Goal: Information Seeking & Learning: Learn about a topic

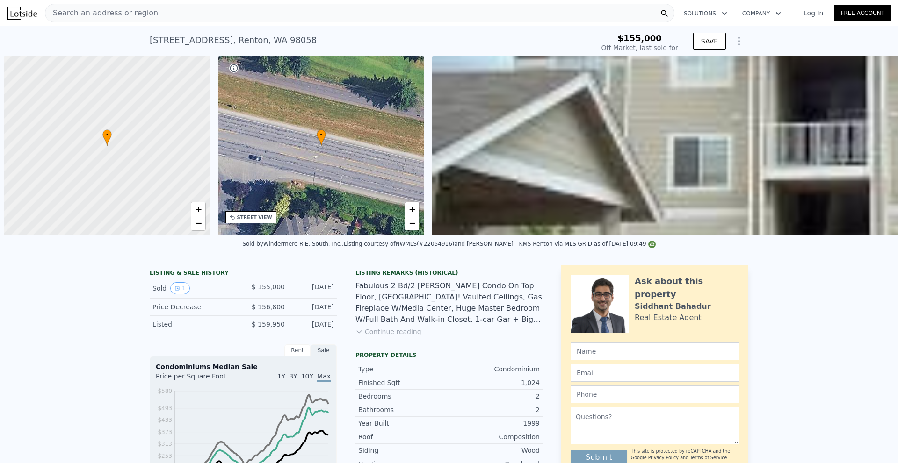
scroll to position [0, 4]
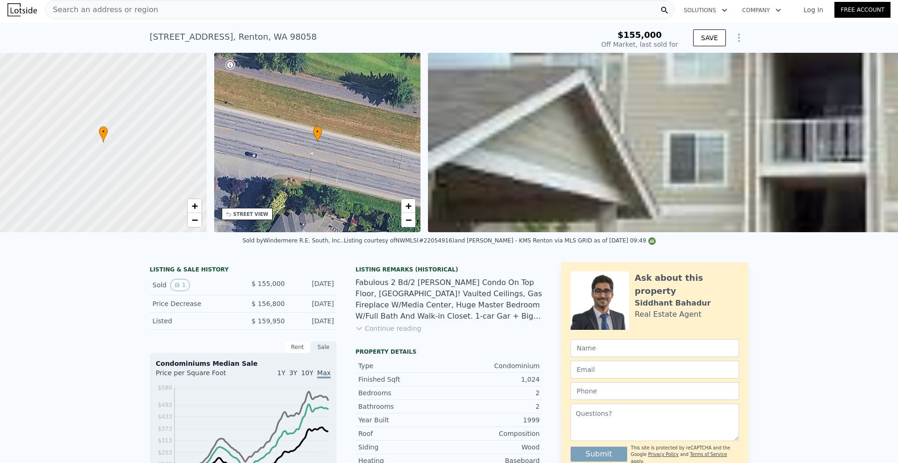
click at [227, 12] on div "Search an address or region" at bounding box center [359, 9] width 629 height 19
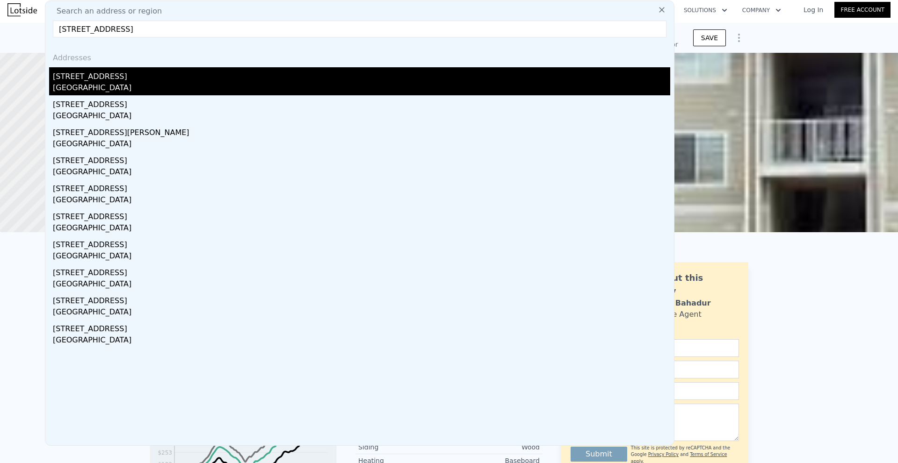
type input "[STREET_ADDRESS]"
click at [173, 84] on div "[GEOGRAPHIC_DATA]" at bounding box center [361, 88] width 617 height 13
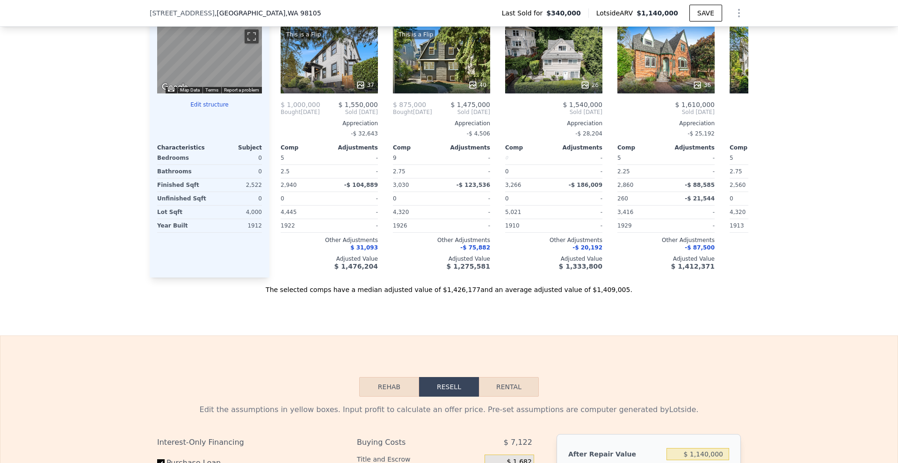
scroll to position [842, 0]
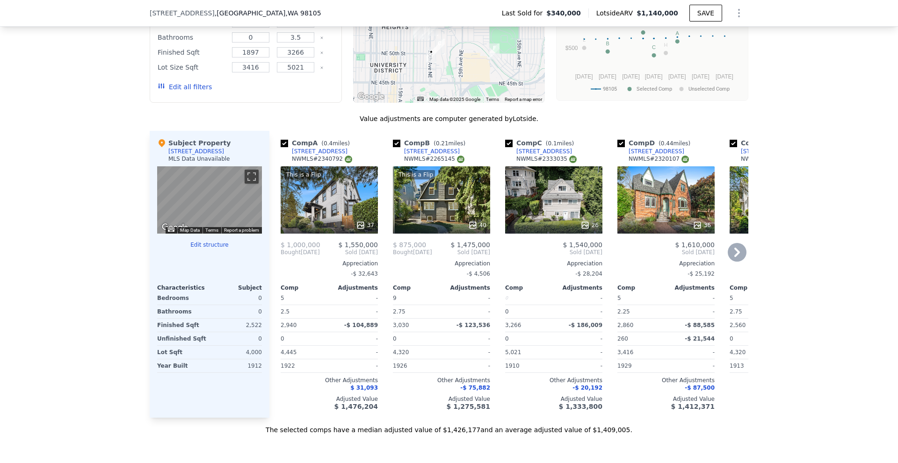
click at [551, 226] on div at bounding box center [553, 225] width 97 height 17
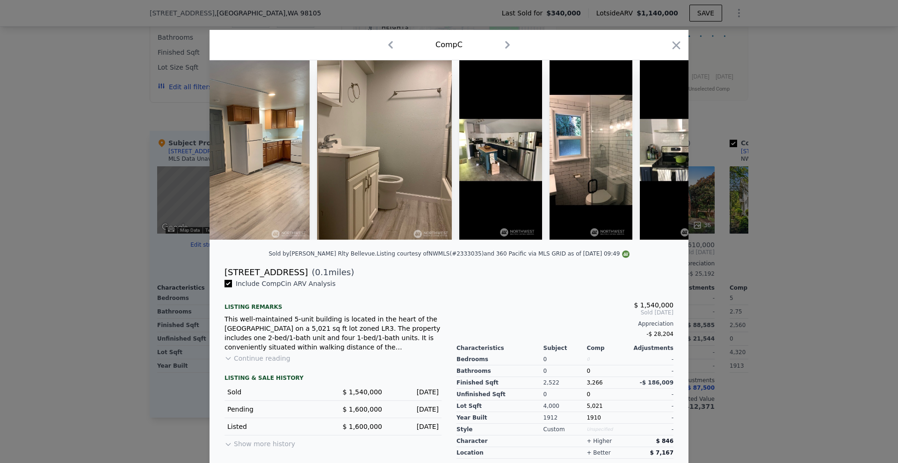
scroll to position [0, 5029]
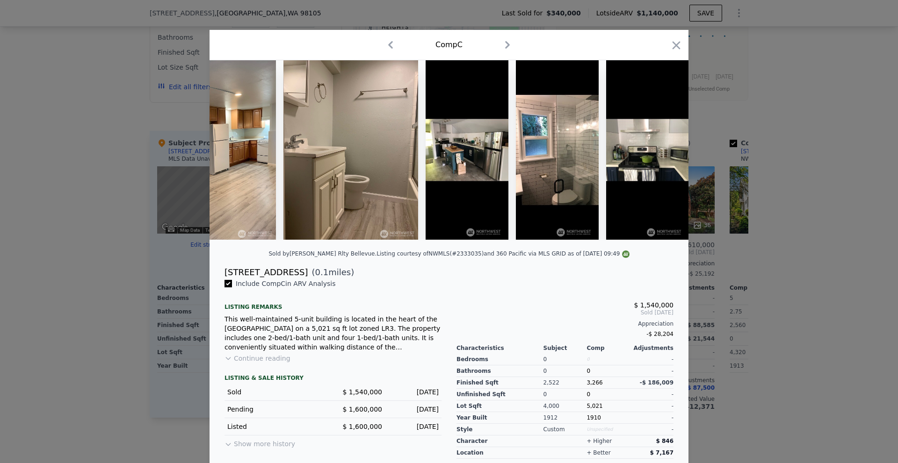
click at [747, 245] on div at bounding box center [449, 231] width 898 height 463
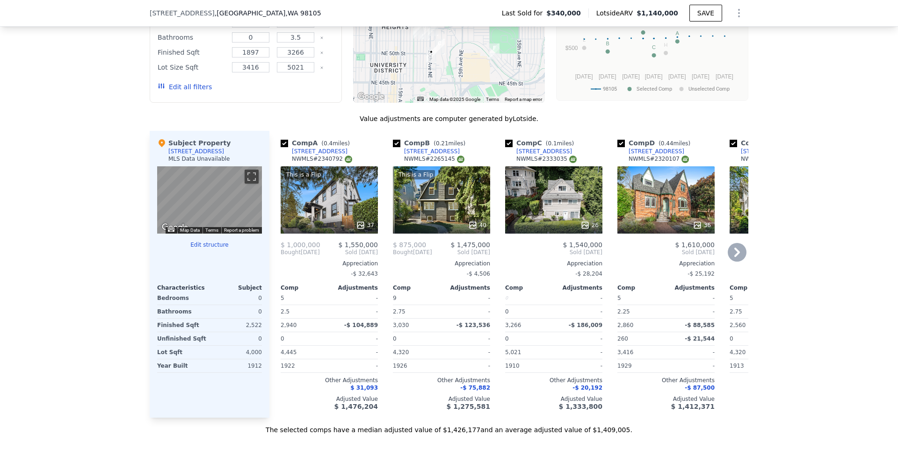
click at [673, 230] on div "36" at bounding box center [665, 225] width 89 height 9
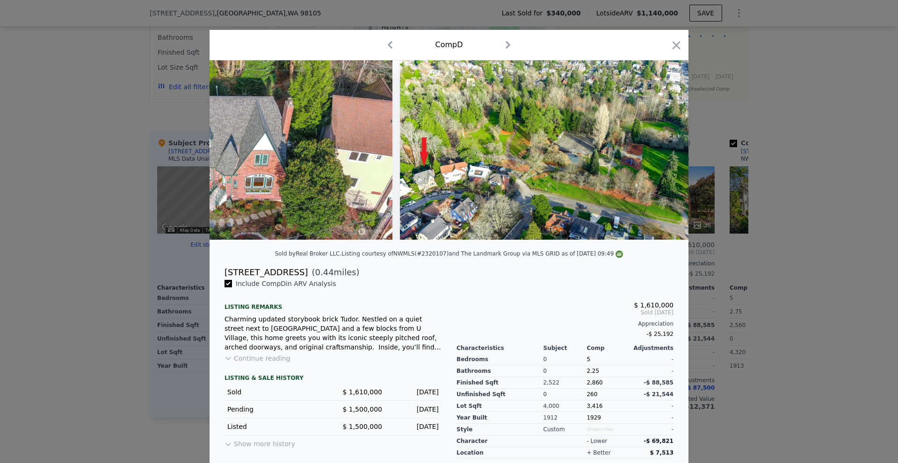
scroll to position [0, 9304]
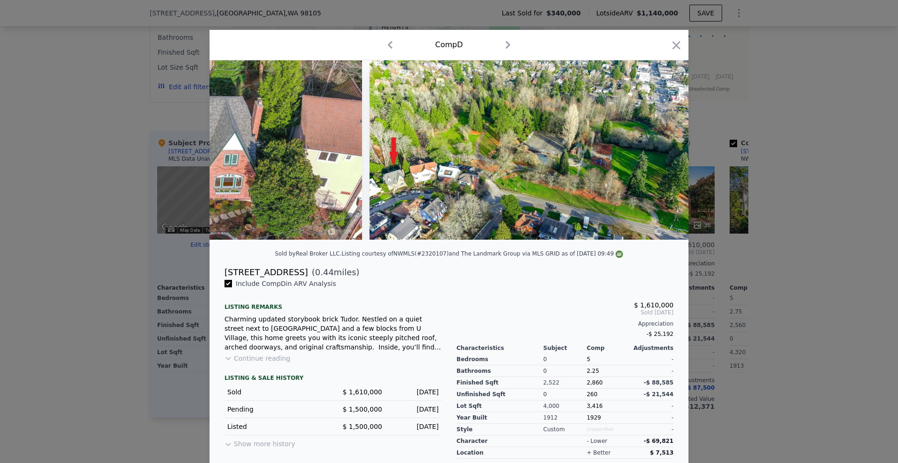
click at [754, 238] on div at bounding box center [449, 231] width 898 height 463
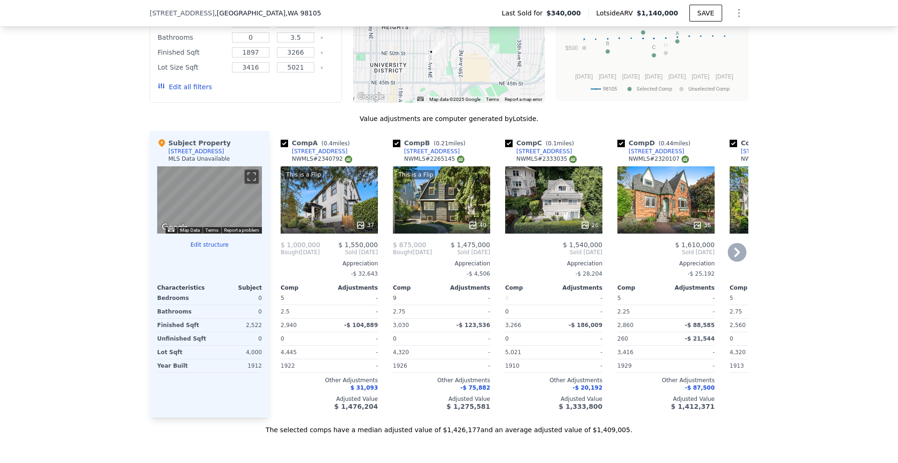
click at [734, 255] on icon at bounding box center [737, 252] width 19 height 19
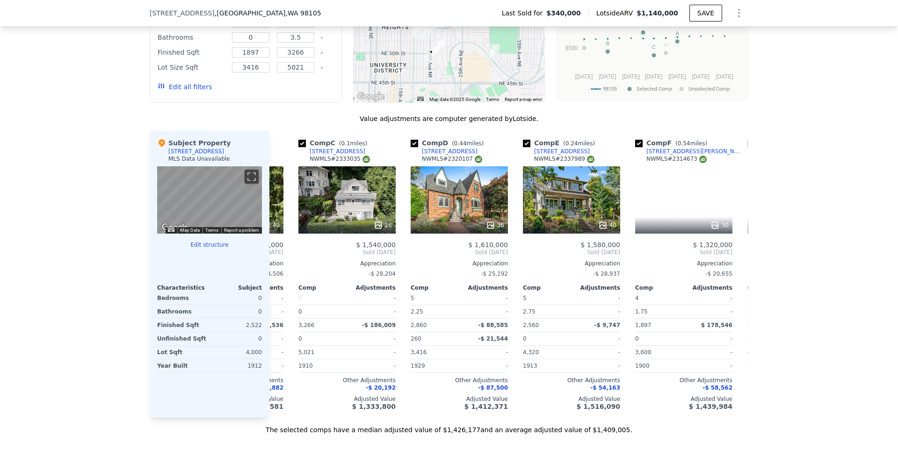
scroll to position [0, 224]
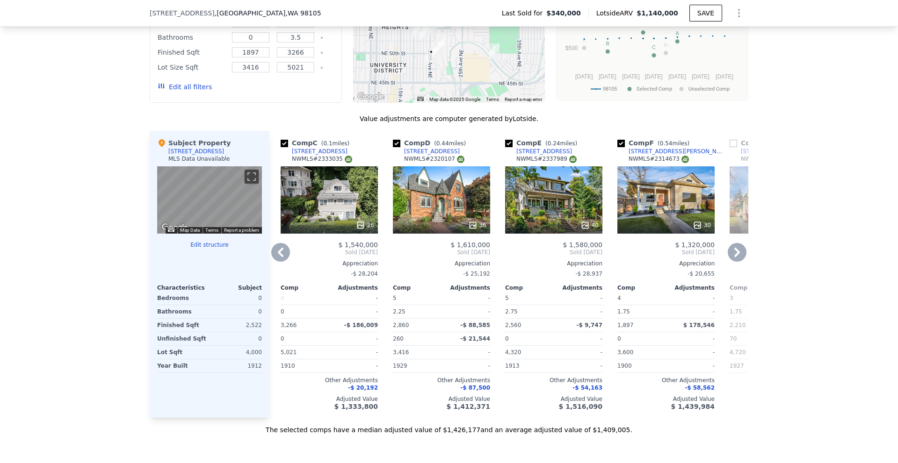
click at [274, 258] on icon at bounding box center [280, 252] width 19 height 19
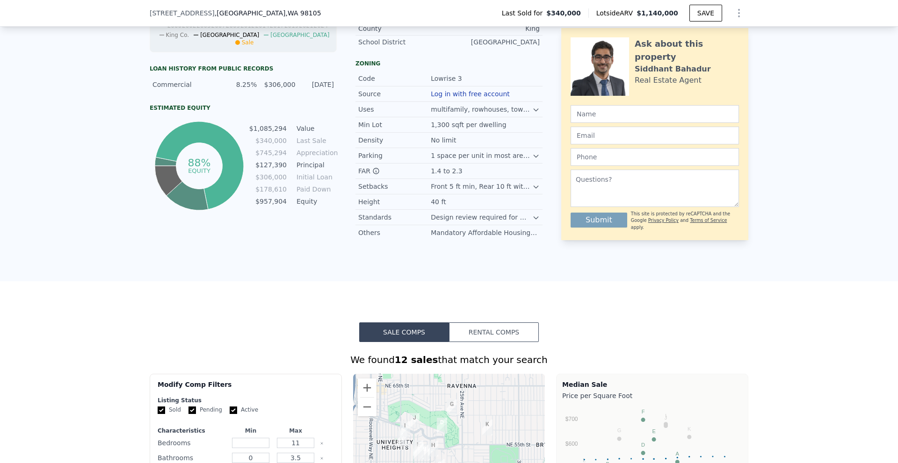
scroll to position [47, 0]
